Goal: Transaction & Acquisition: Purchase product/service

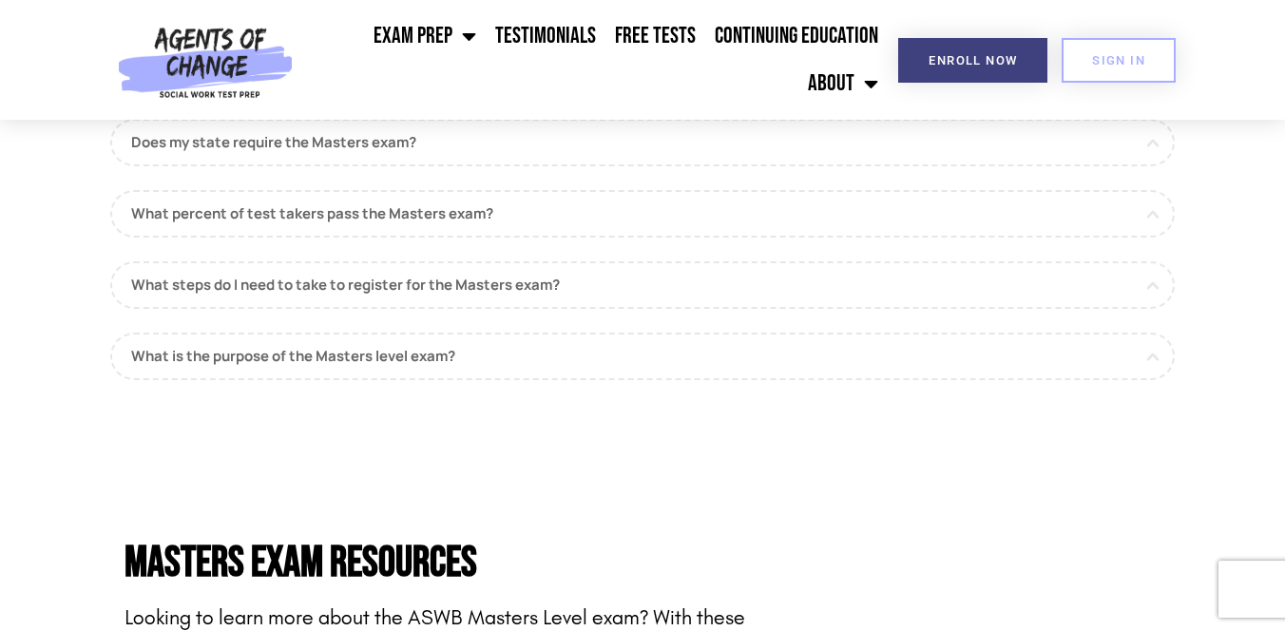
scroll to position [1901, 0]
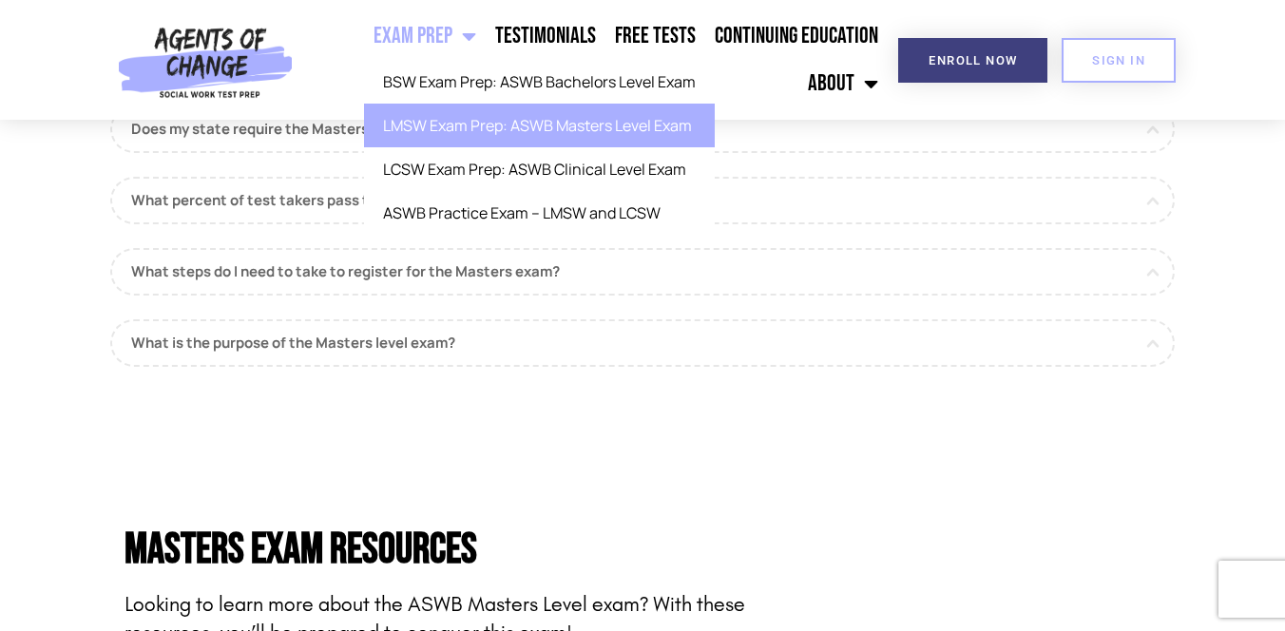
click at [416, 36] on link "Exam Prep" at bounding box center [425, 36] width 122 height 48
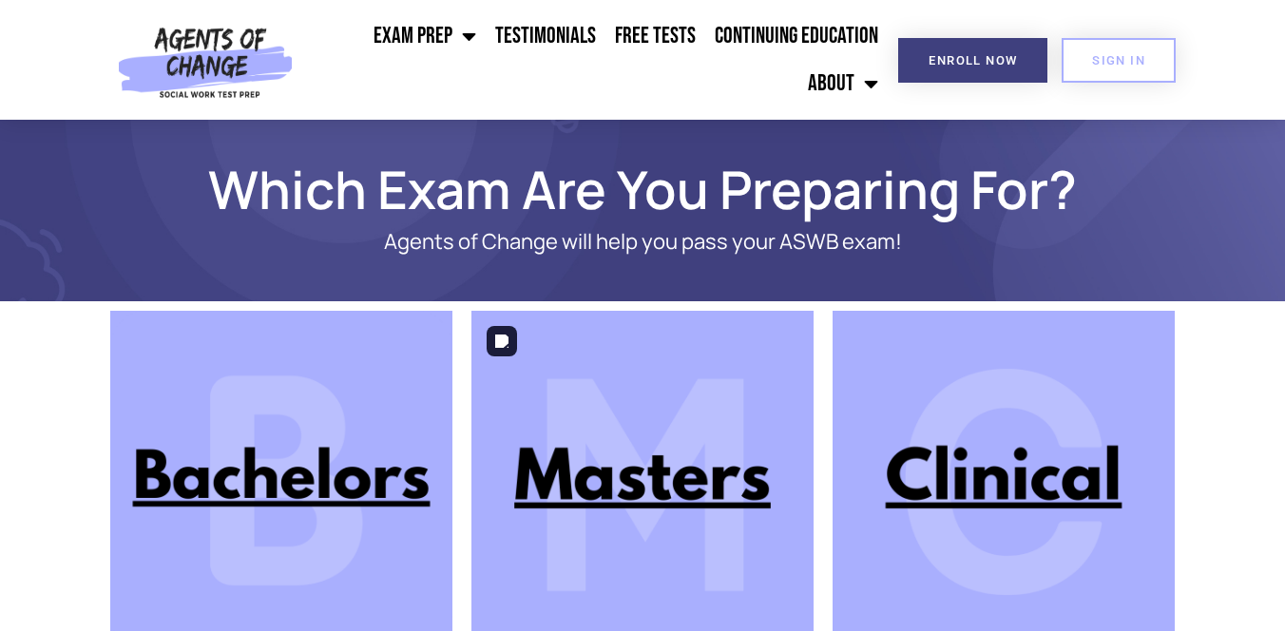
click at [682, 470] on img at bounding box center [642, 482] width 342 height 342
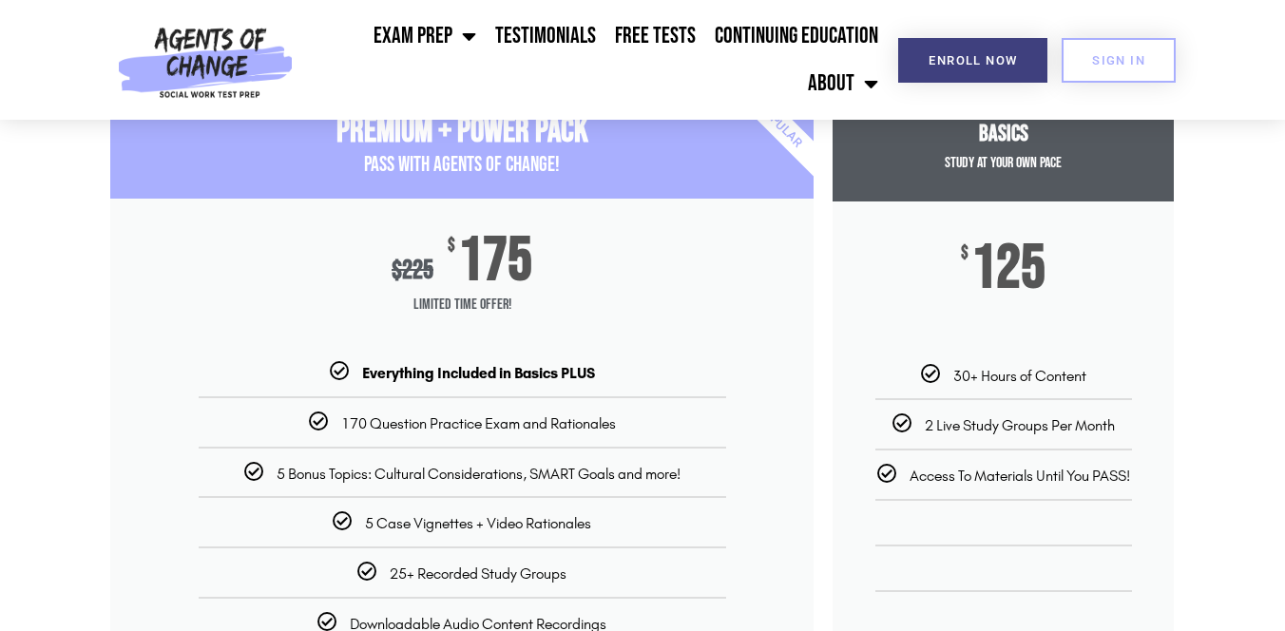
scroll to position [266, 0]
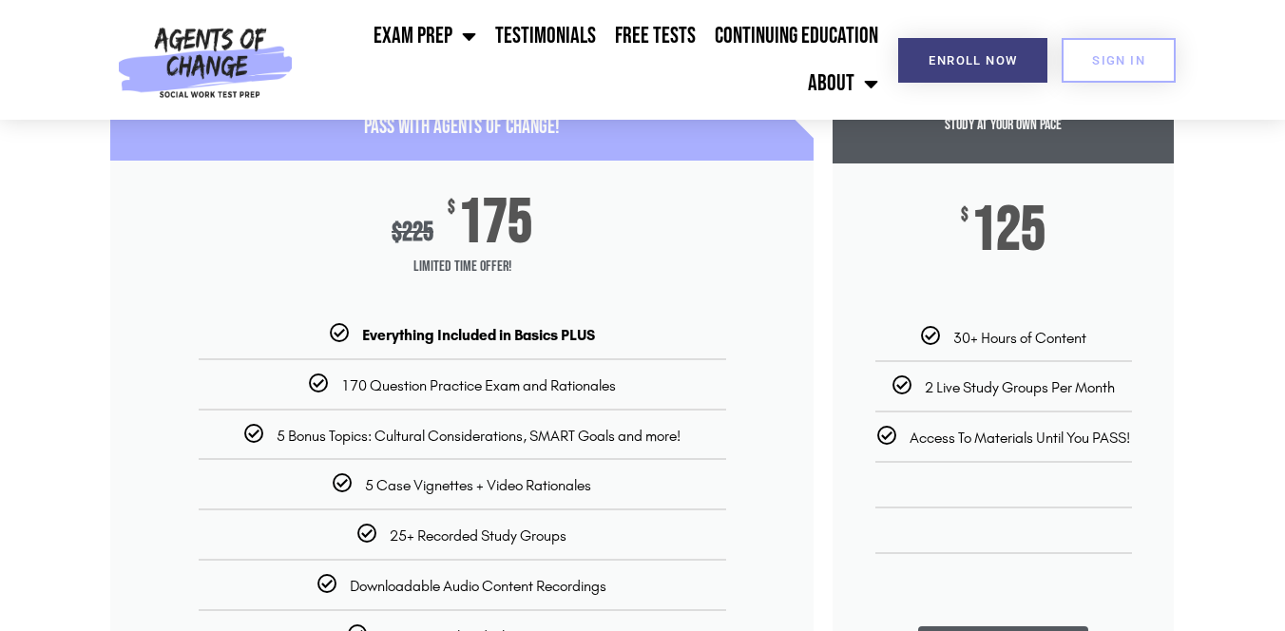
click at [457, 337] on b "Everything Included in Basics PLUS" at bounding box center [478, 335] width 233 height 18
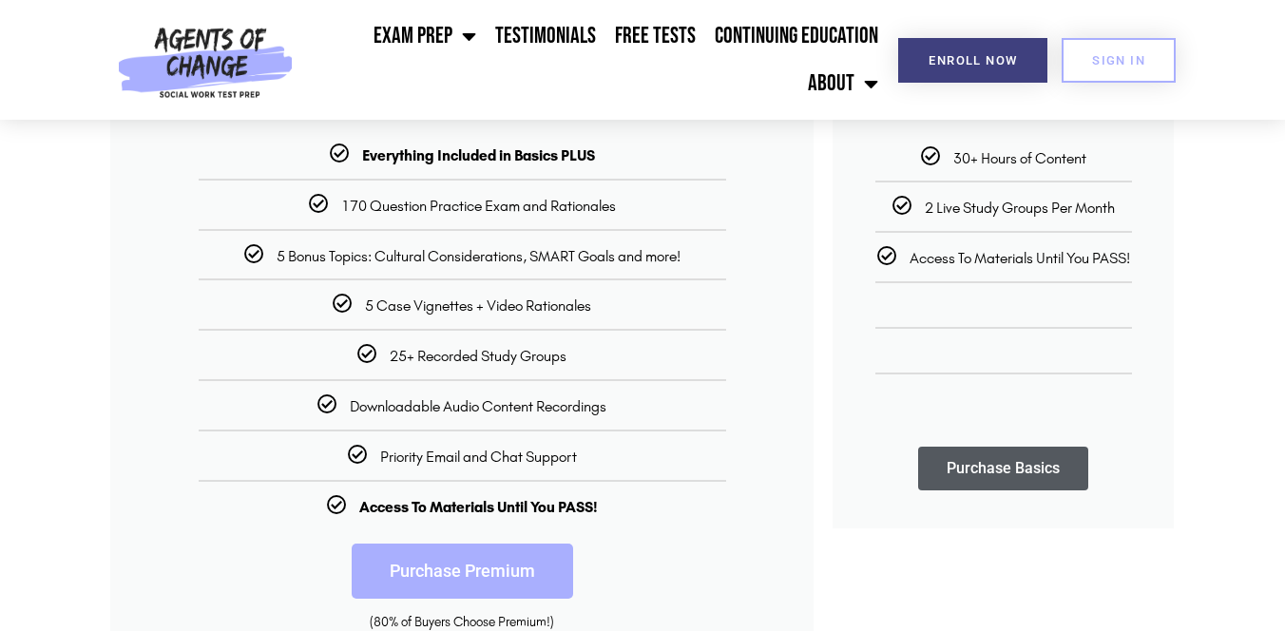
scroll to position [456, 0]
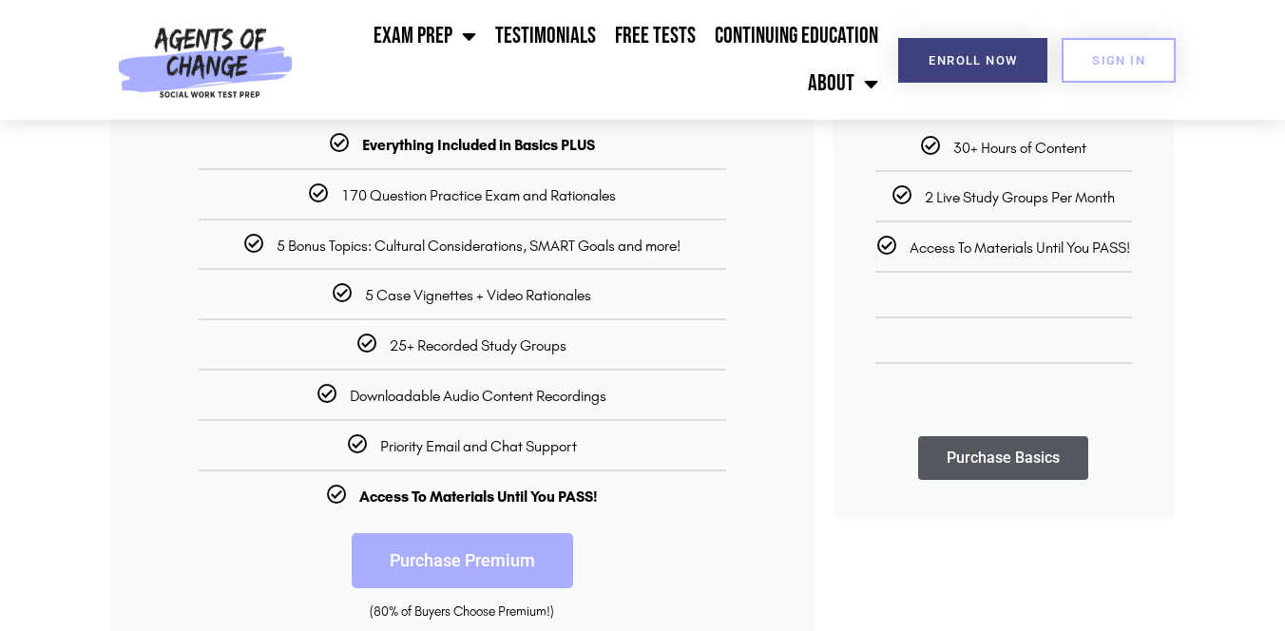
click at [417, 569] on link "Purchase Premium" at bounding box center [462, 560] width 221 height 55
